Goal: Transaction & Acquisition: Purchase product/service

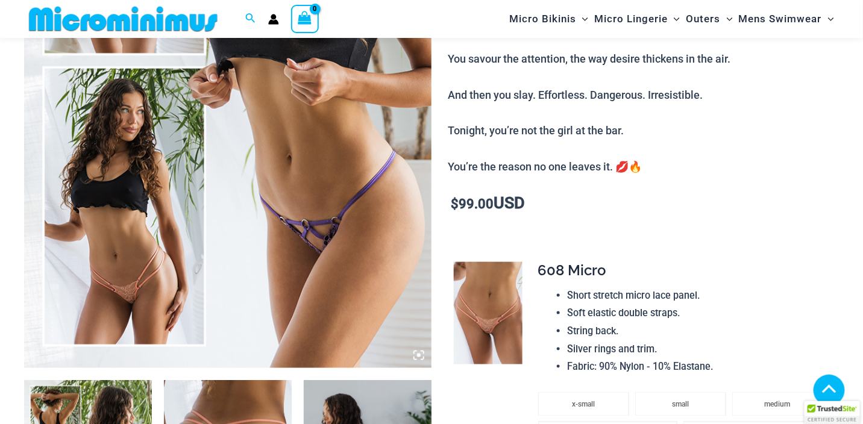
scroll to position [473, 0]
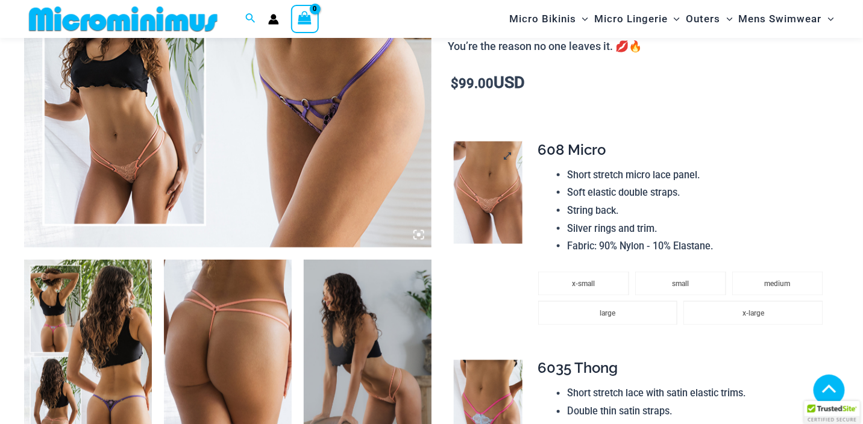
click at [486, 202] on img at bounding box center [488, 193] width 69 height 102
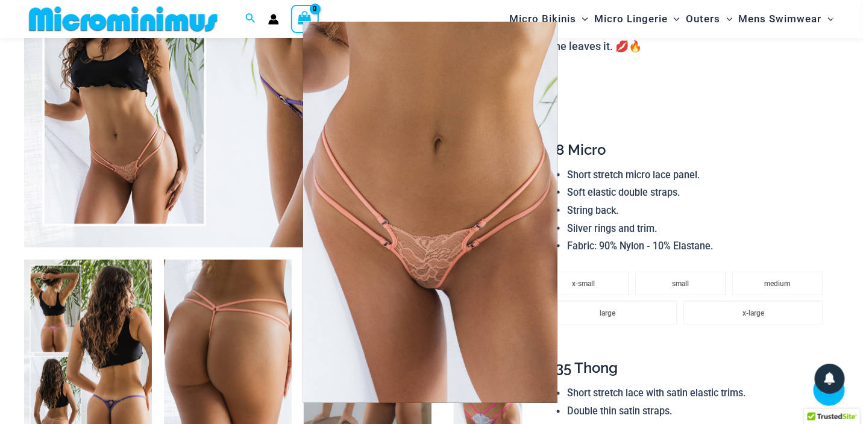
click at [725, 119] on div at bounding box center [431, 212] width 863 height 424
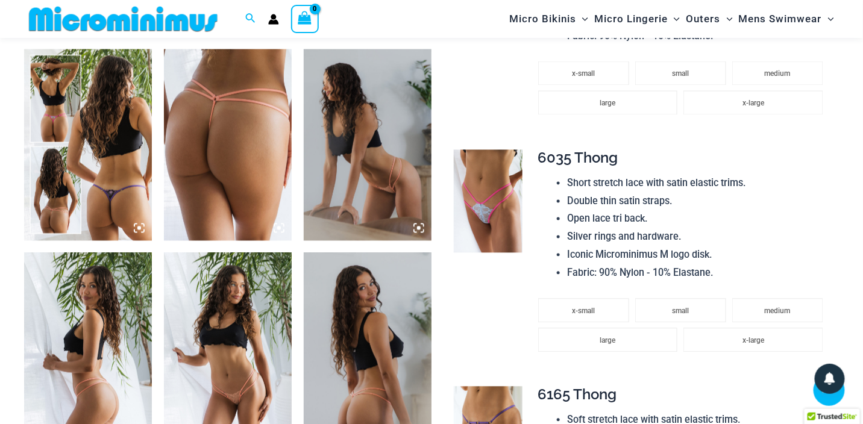
scroll to position [714, 0]
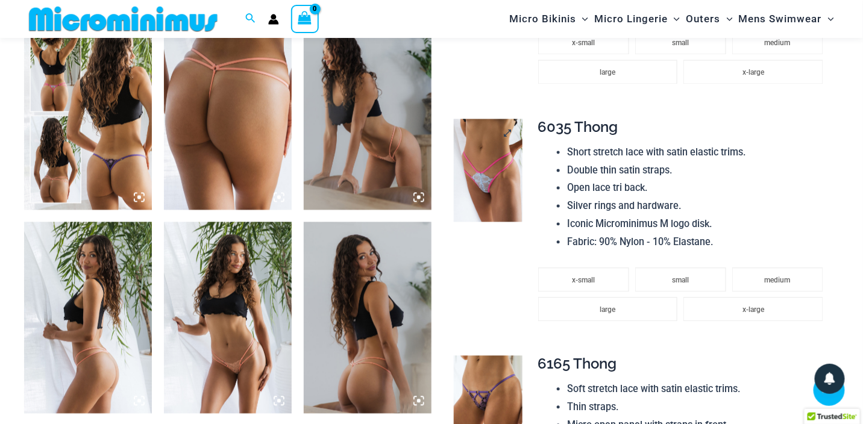
click at [485, 173] on img at bounding box center [488, 170] width 69 height 102
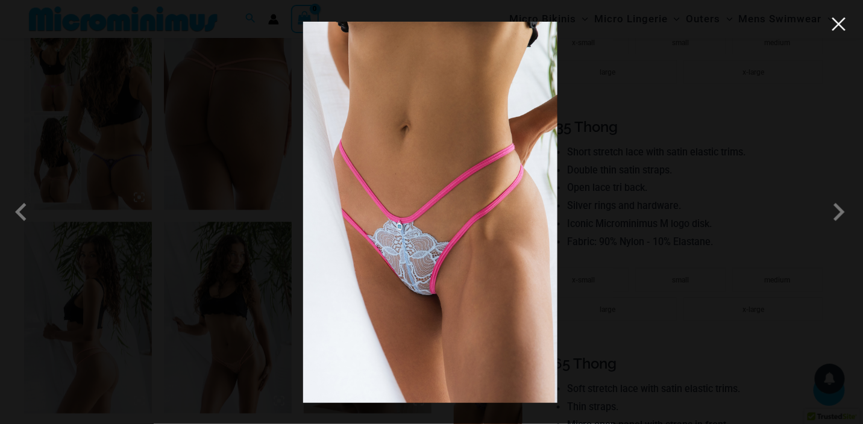
click at [837, 25] on button "Close" at bounding box center [839, 24] width 18 height 18
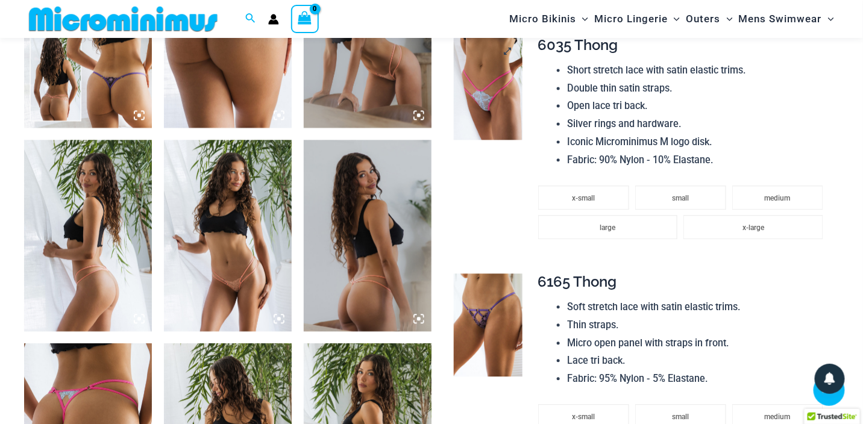
scroll to position [834, 0]
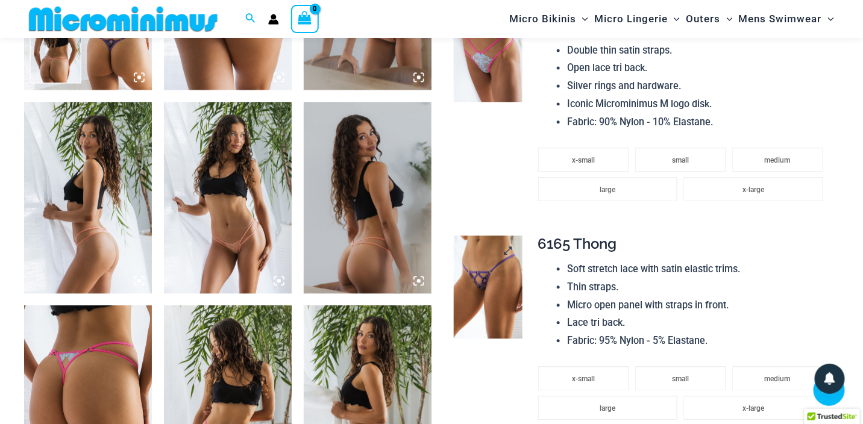
click at [477, 279] on img at bounding box center [488, 287] width 69 height 102
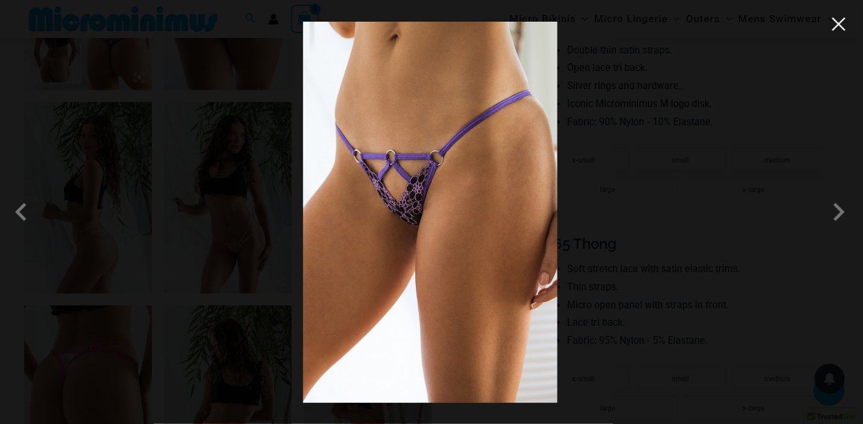
click at [838, 27] on button "Close" at bounding box center [839, 24] width 18 height 18
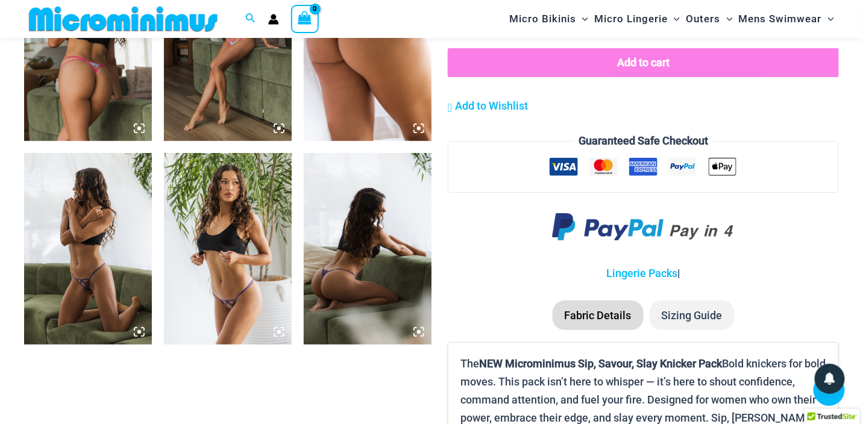
scroll to position [1437, 0]
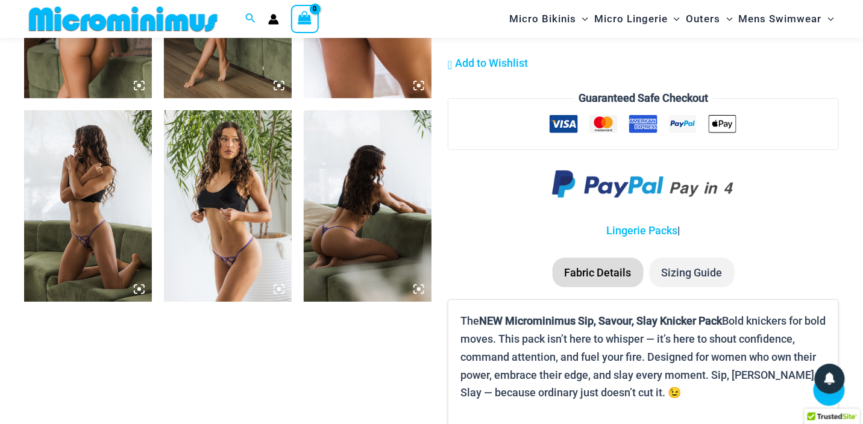
click at [97, 227] on img at bounding box center [88, 206] width 128 height 192
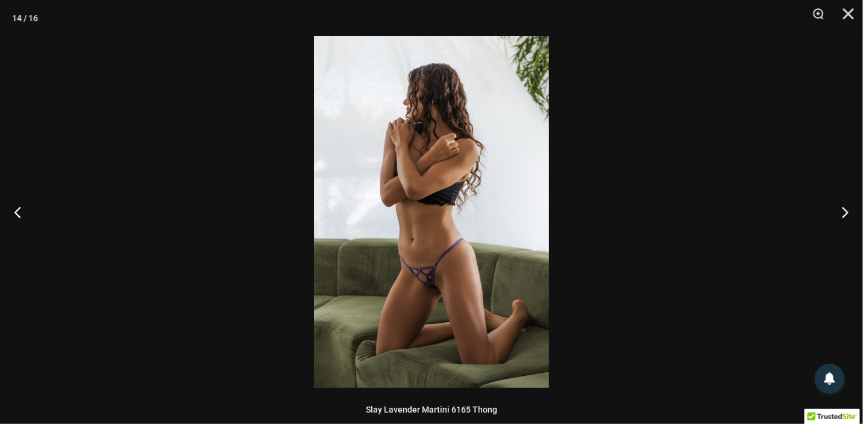
click at [463, 239] on img at bounding box center [431, 212] width 235 height 352
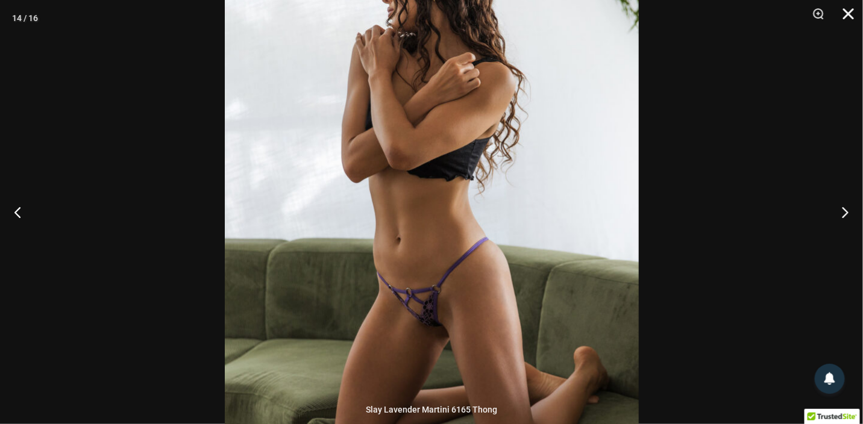
click at [849, 10] on button "Close" at bounding box center [844, 18] width 30 height 36
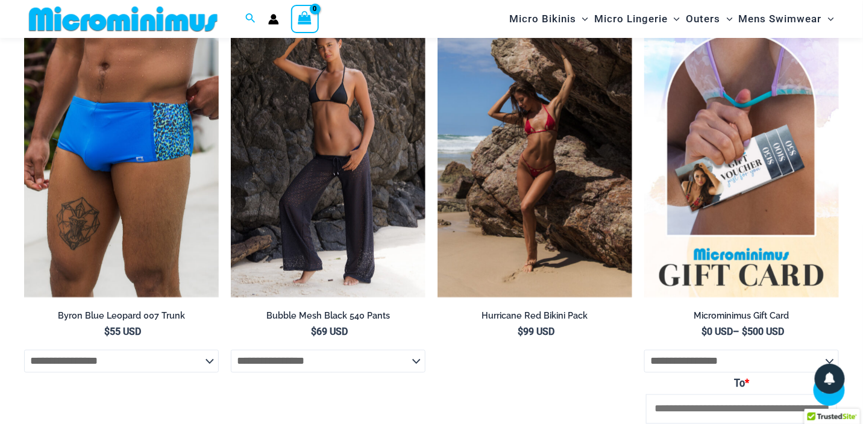
scroll to position [2039, 0]
